Goal: Transaction & Acquisition: Purchase product/service

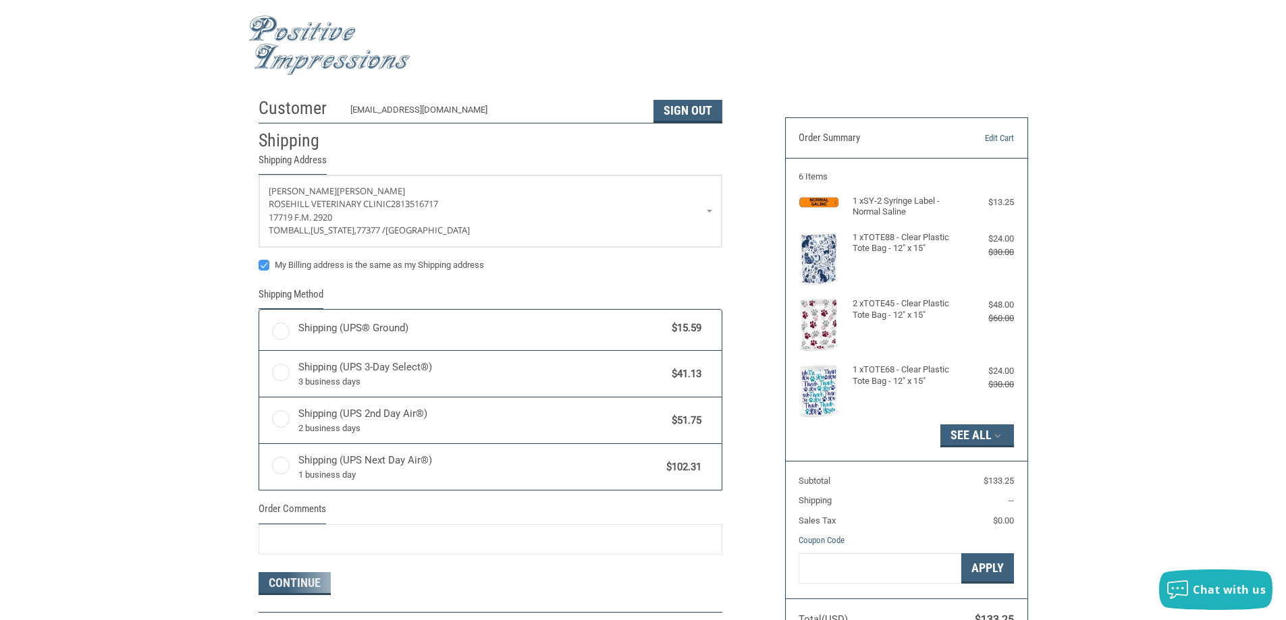
radio input "true"
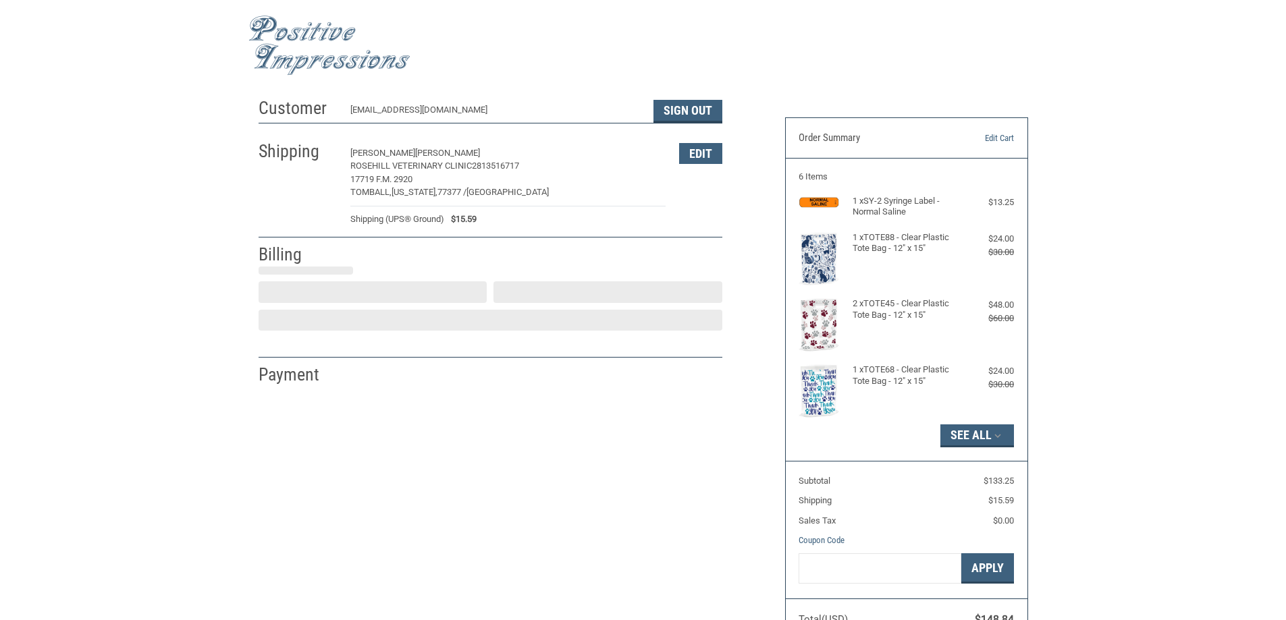
select select "US"
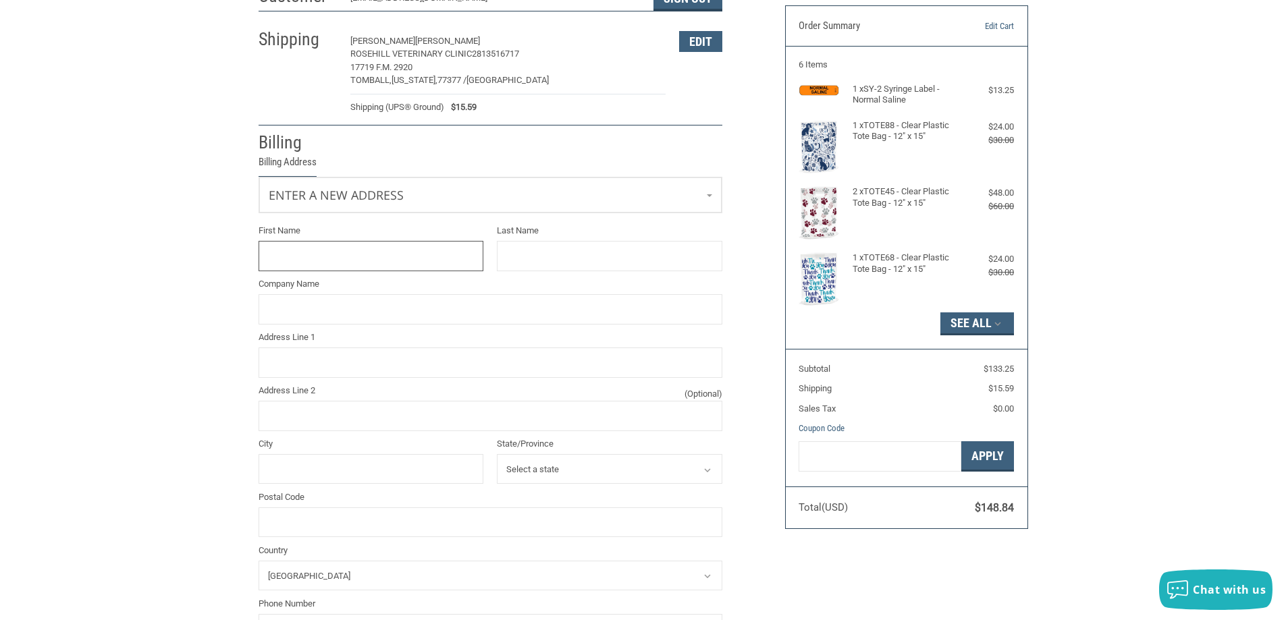
scroll to position [337, 0]
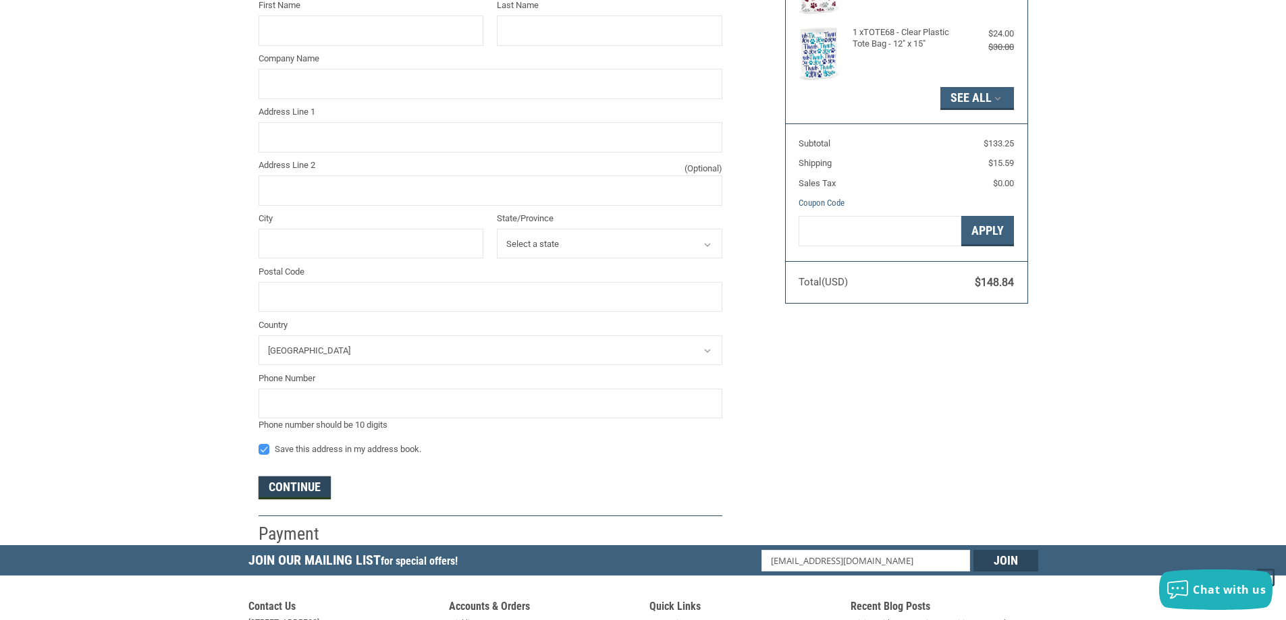
click at [306, 483] on button "Continue" at bounding box center [294, 487] width 72 height 23
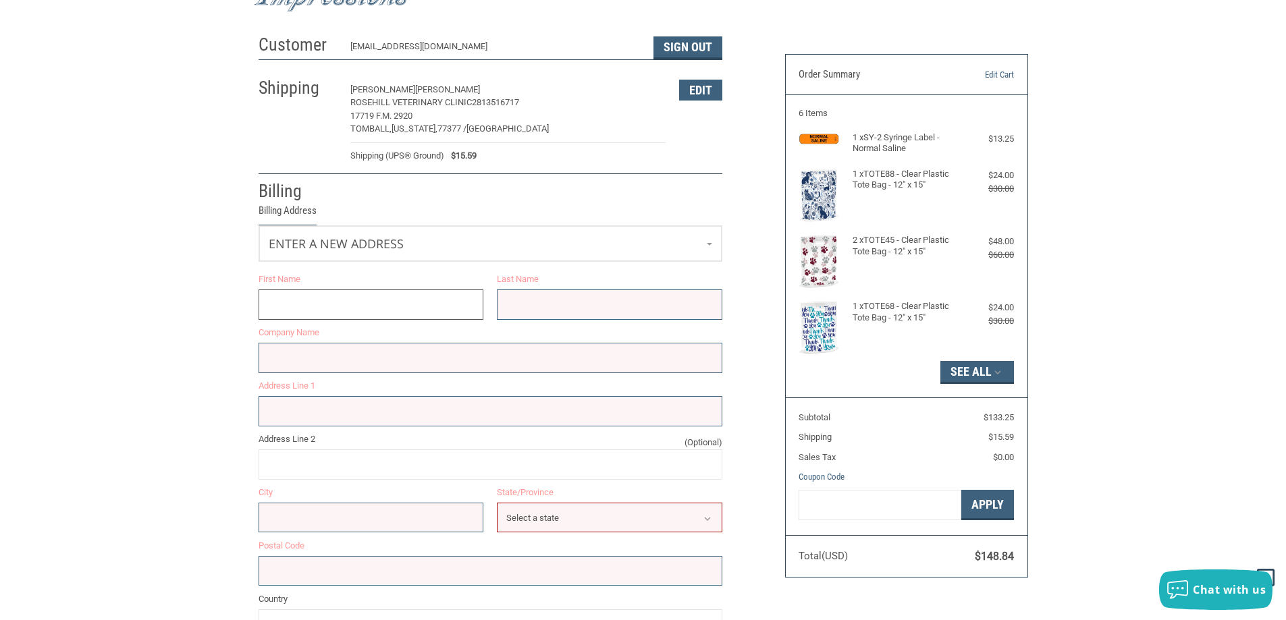
scroll to position [51, 0]
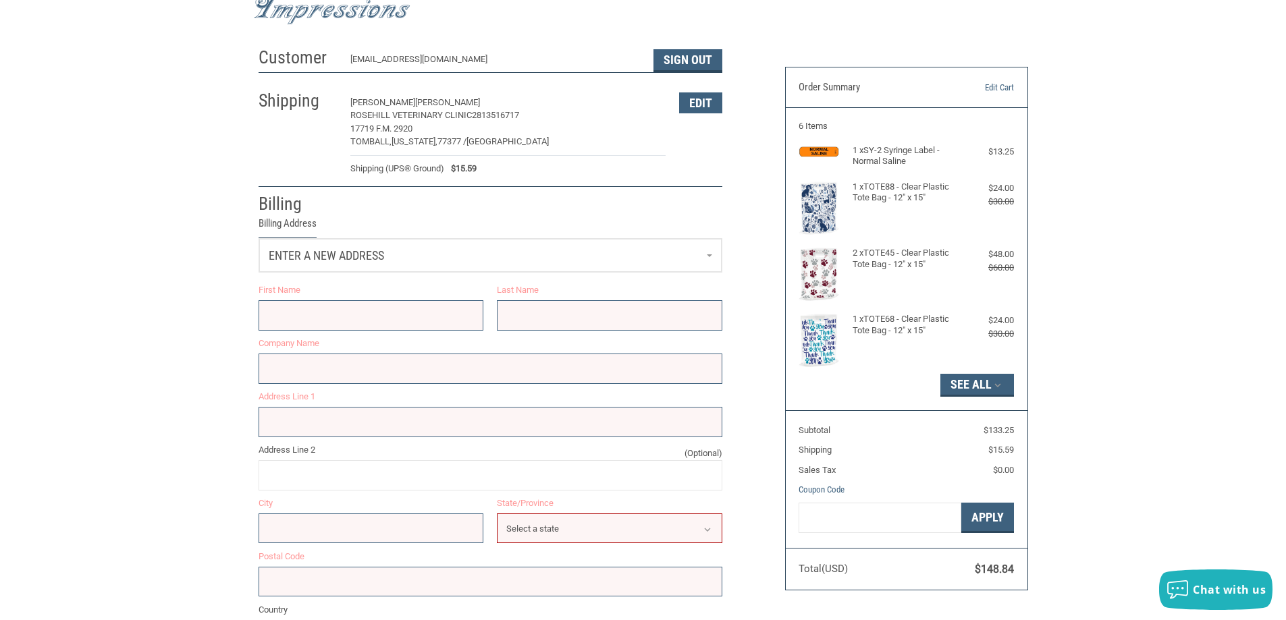
click at [456, 255] on link "Enter a new address" at bounding box center [490, 255] width 462 height 33
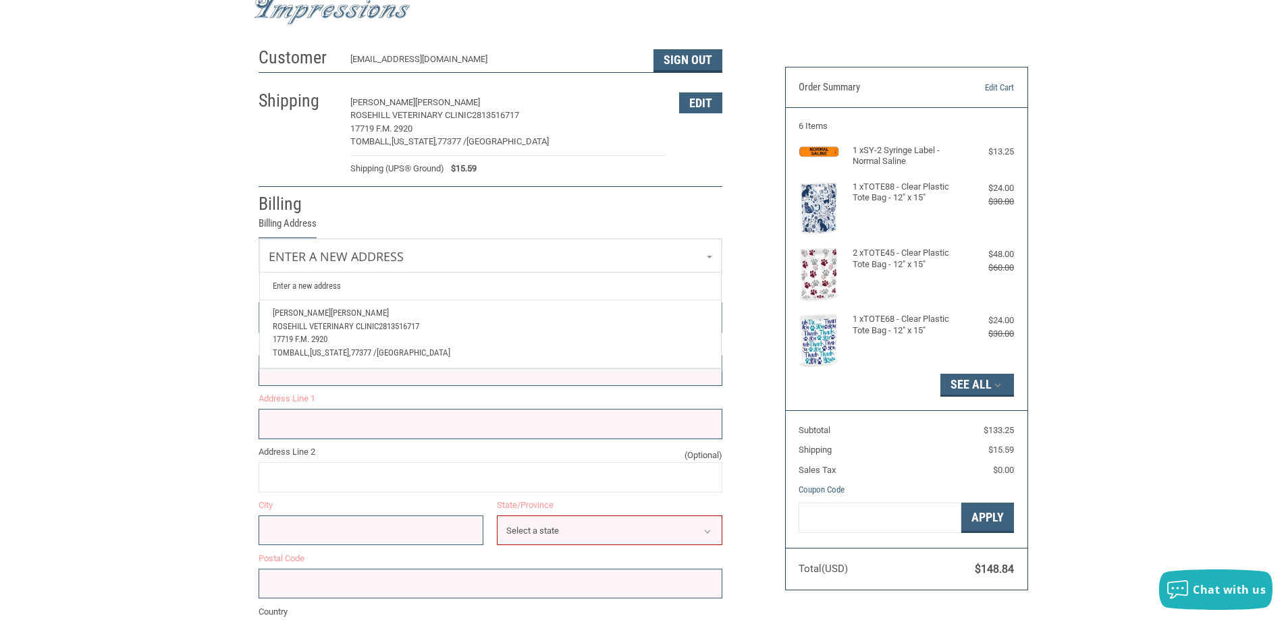
click at [378, 327] on span "Rosehill Veterinary Clinic" at bounding box center [326, 326] width 106 height 10
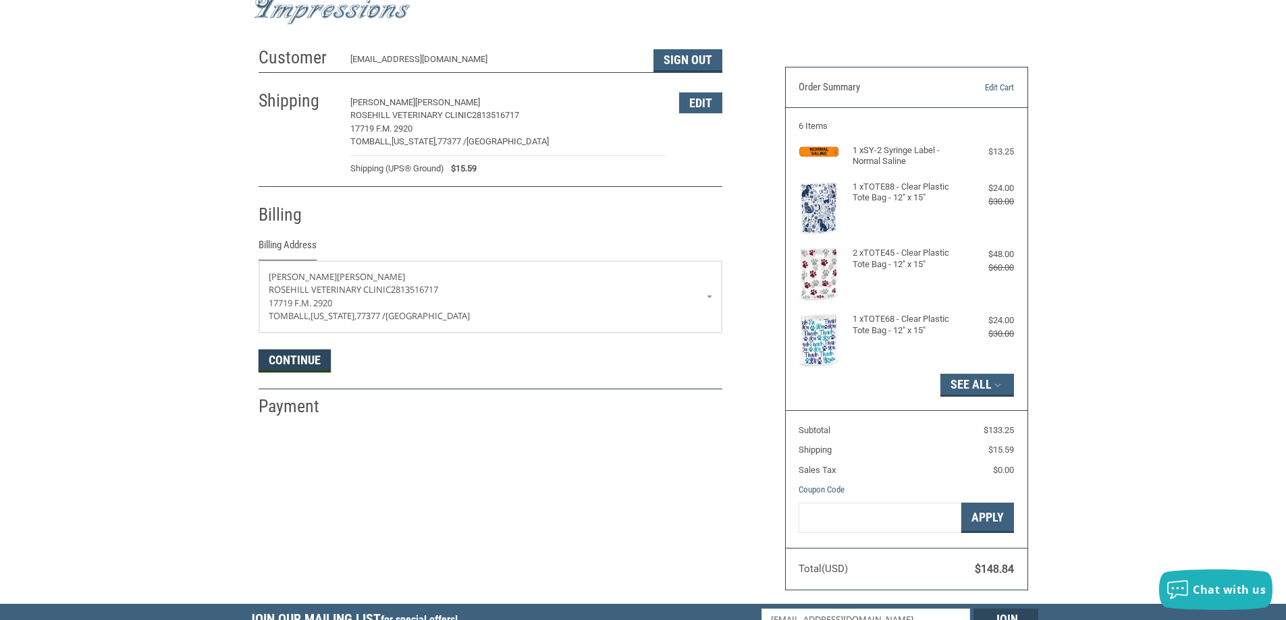
click at [302, 364] on button "Continue" at bounding box center [294, 361] width 72 height 23
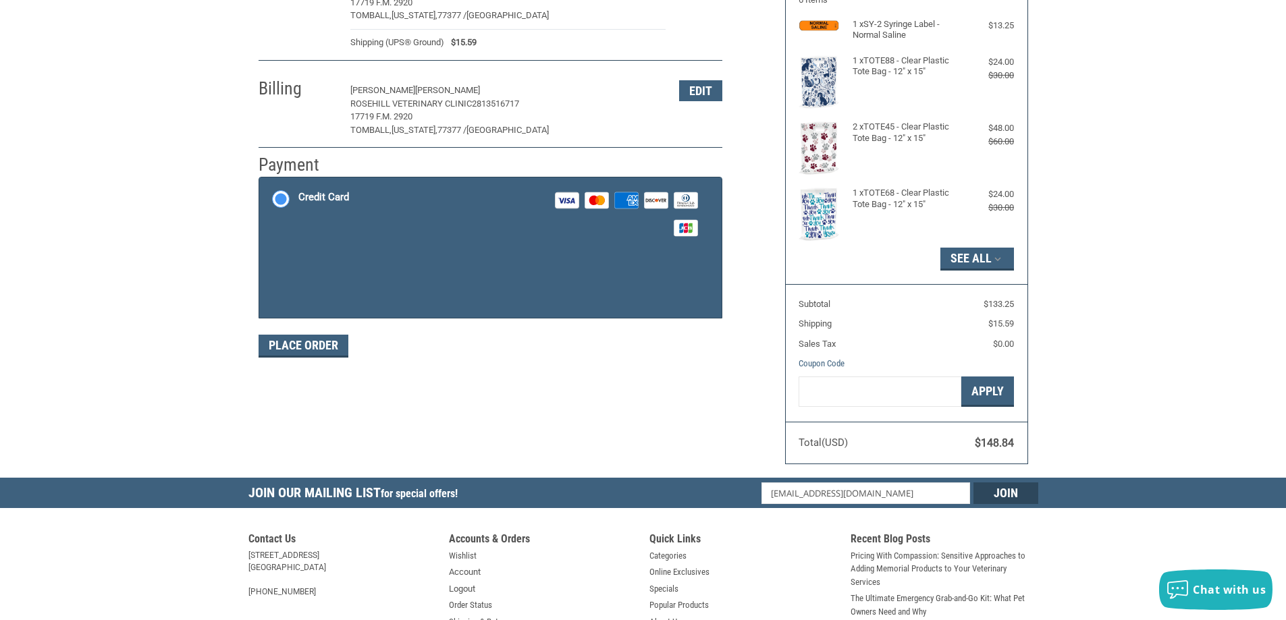
scroll to position [202, 0]
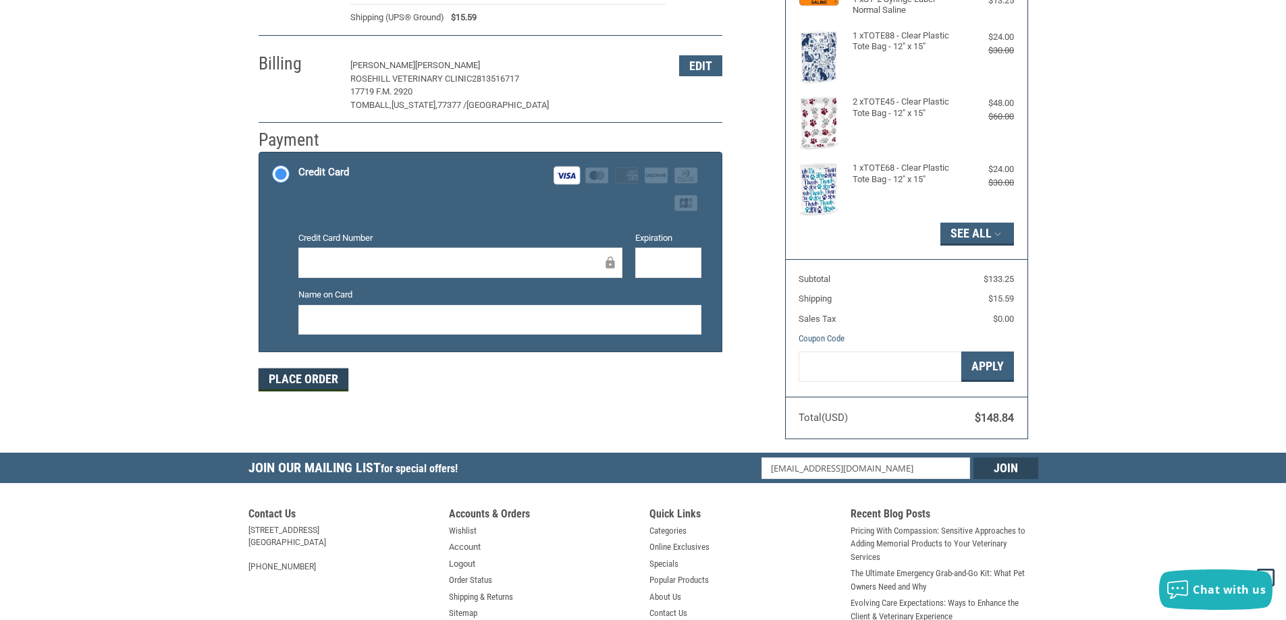
click at [325, 378] on button "Place Order" at bounding box center [303, 380] width 90 height 23
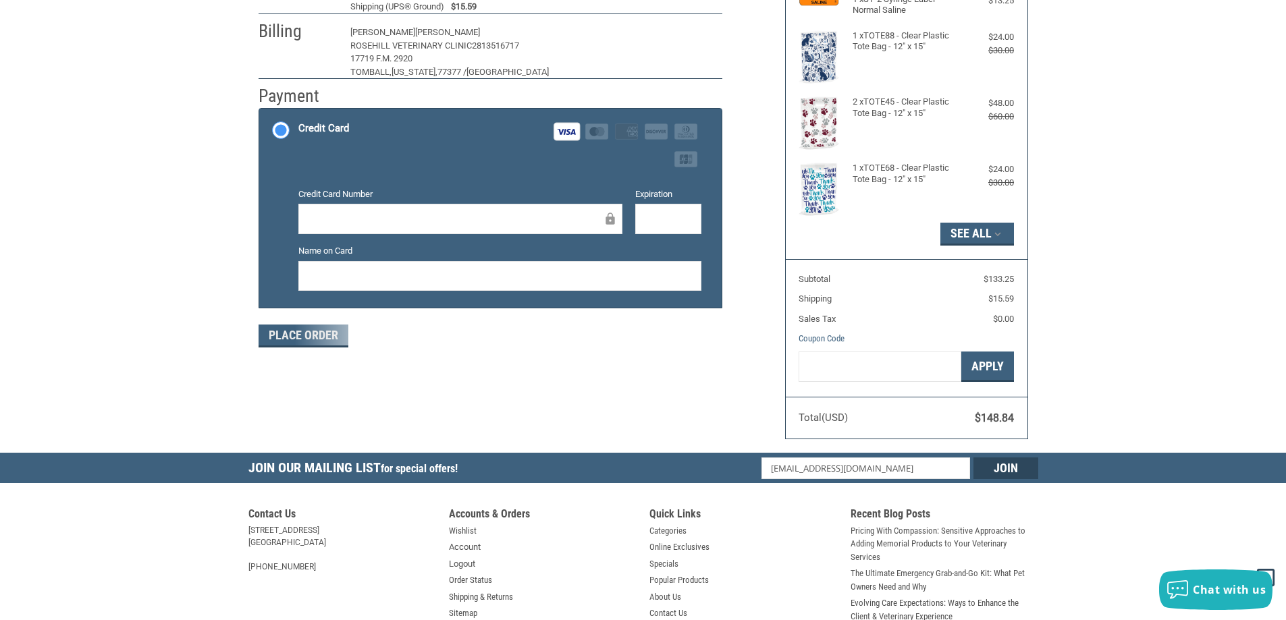
scroll to position [157, 0]
